Goal: Transaction & Acquisition: Purchase product/service

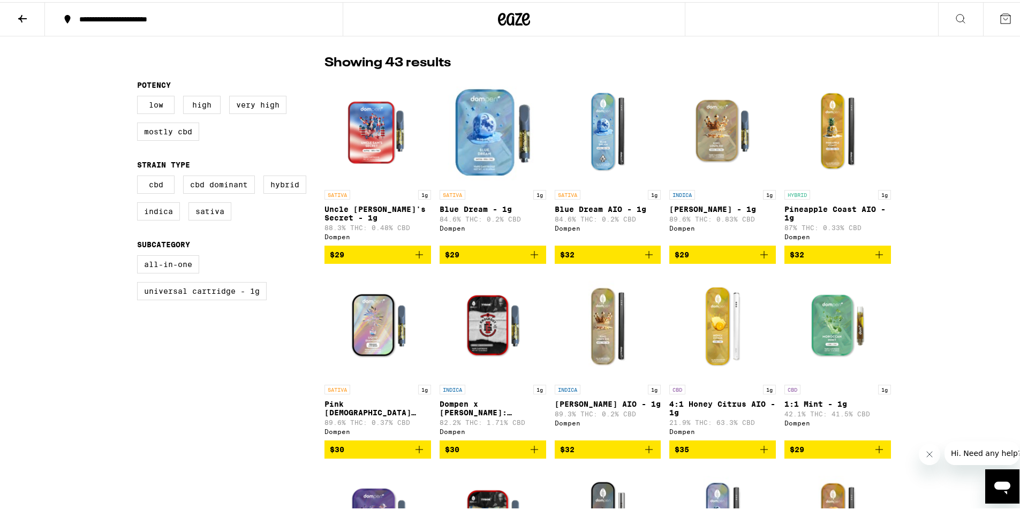
click at [468, 325] on img "Open page for Dompen x Tyson: Knockout OG Live Resin Liquid Diamonds - 1g from …" at bounding box center [493, 323] width 107 height 107
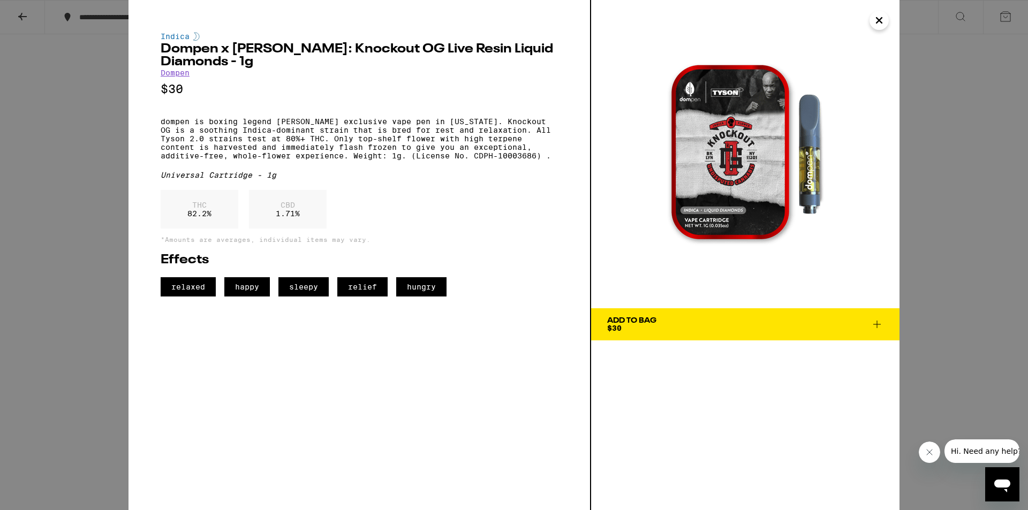
click at [354, 160] on p "dompen is boxing legend [PERSON_NAME] exclusive vape pen in [US_STATE]. Knockou…" at bounding box center [359, 138] width 397 height 43
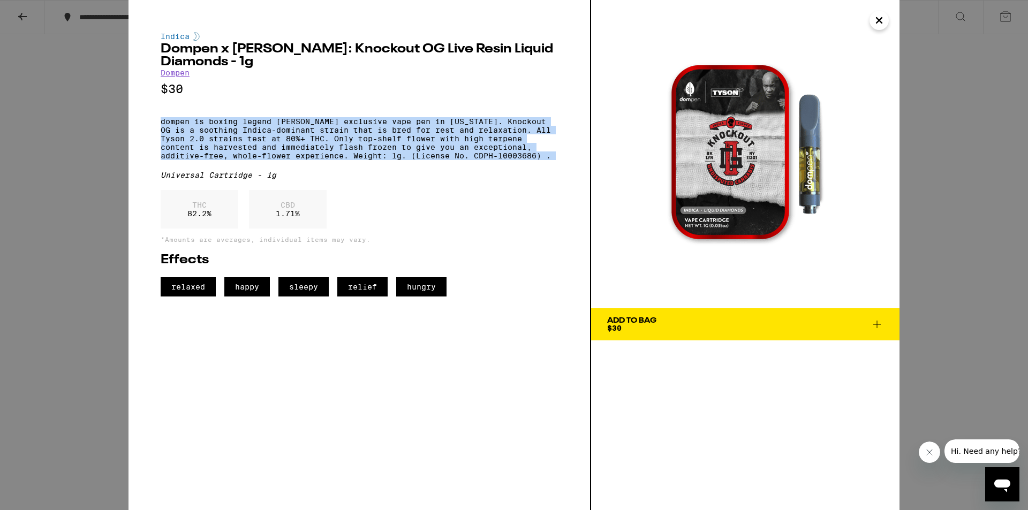
click at [354, 160] on p "dompen is boxing legend [PERSON_NAME] exclusive vape pen in [US_STATE]. Knockou…" at bounding box center [359, 138] width 397 height 43
click at [383, 157] on p "dompen is boxing legend [PERSON_NAME] exclusive vape pen in [US_STATE]. Knockou…" at bounding box center [359, 138] width 397 height 43
drag, startPoint x: 159, startPoint y: 128, endPoint x: 349, endPoint y: 160, distance: 192.8
click at [349, 160] on div "Indica Dompen x Tyson: Knockout OG Live Resin Liquid Diamonds - 1g Dompen $30 d…" at bounding box center [360, 255] width 463 height 510
copy p "dompen is boxing legend [PERSON_NAME] exclusive vape pen in [US_STATE]. Knockou…"
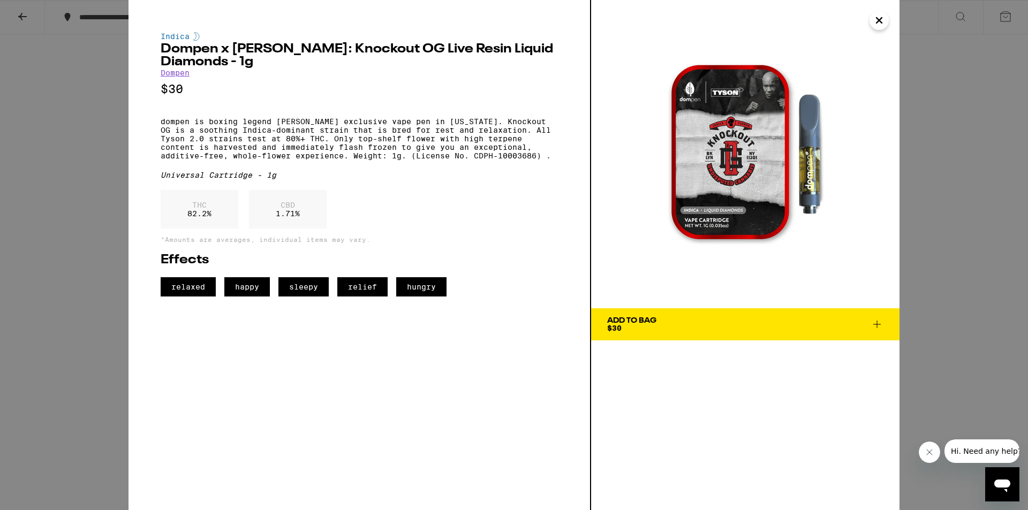
drag, startPoint x: 552, startPoint y: 237, endPoint x: 542, endPoint y: 240, distance: 10.8
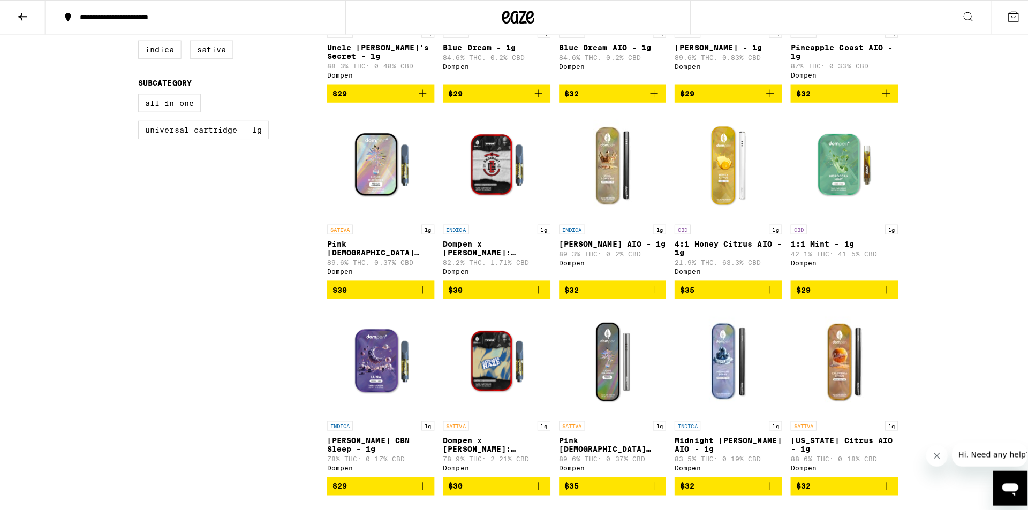
scroll to position [428, 0]
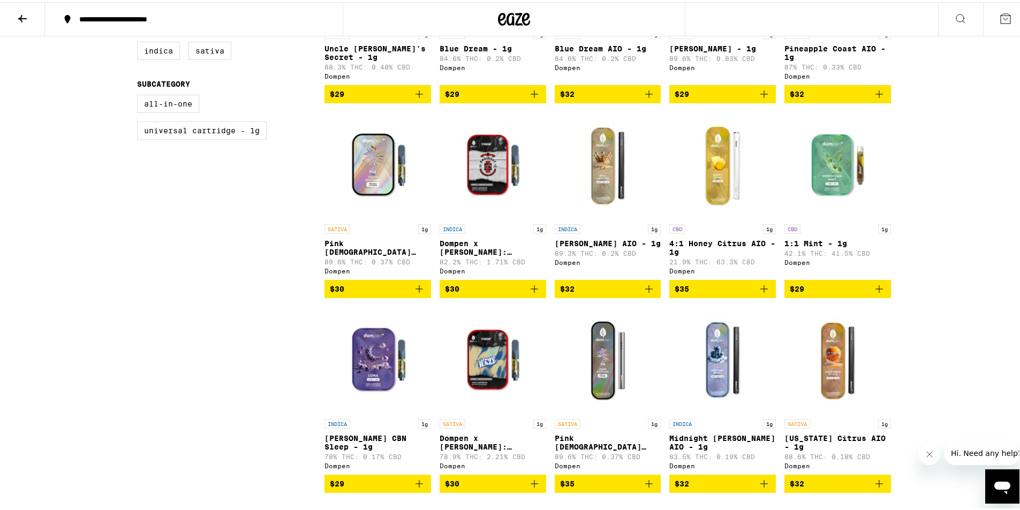
click at [497, 384] on img "Open page for Dompen x Tyson: Haymaker Haze Live Resin Liquid Diamonds - 1g fro…" at bounding box center [493, 358] width 107 height 107
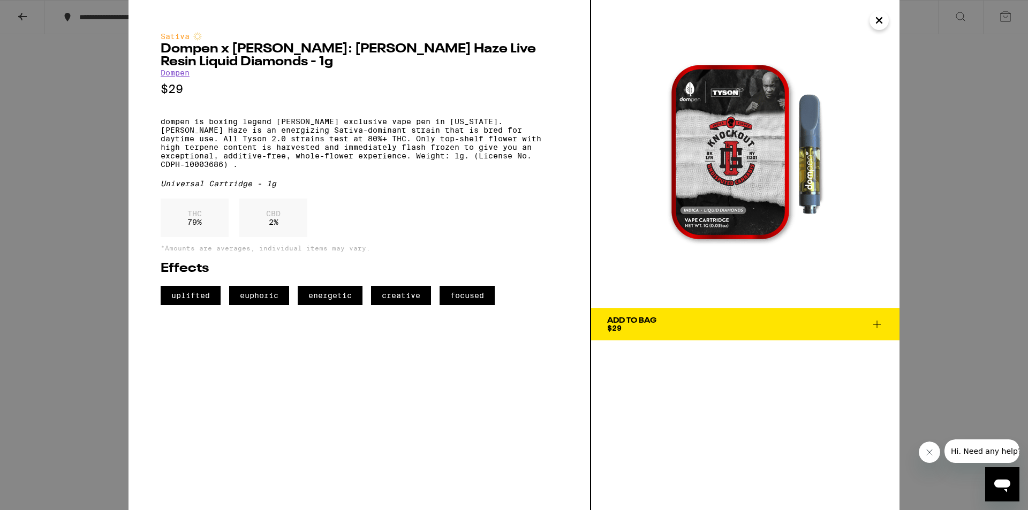
click at [284, 144] on p "dompen is boxing legend [PERSON_NAME] exclusive vape pen in [US_STATE]. [PERSON…" at bounding box center [359, 142] width 397 height 51
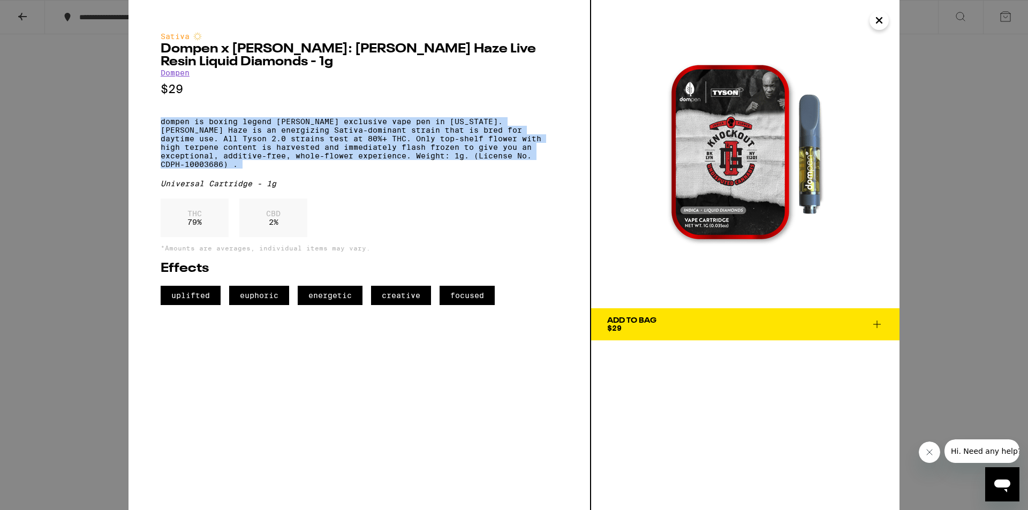
click at [284, 144] on p "dompen is boxing legend [PERSON_NAME] exclusive vape pen in [US_STATE]. [PERSON…" at bounding box center [359, 142] width 397 height 51
copy p "dompen is boxing legend [PERSON_NAME] exclusive vape pen in [US_STATE]. [PERSON…"
